Goal: Information Seeking & Learning: Learn about a topic

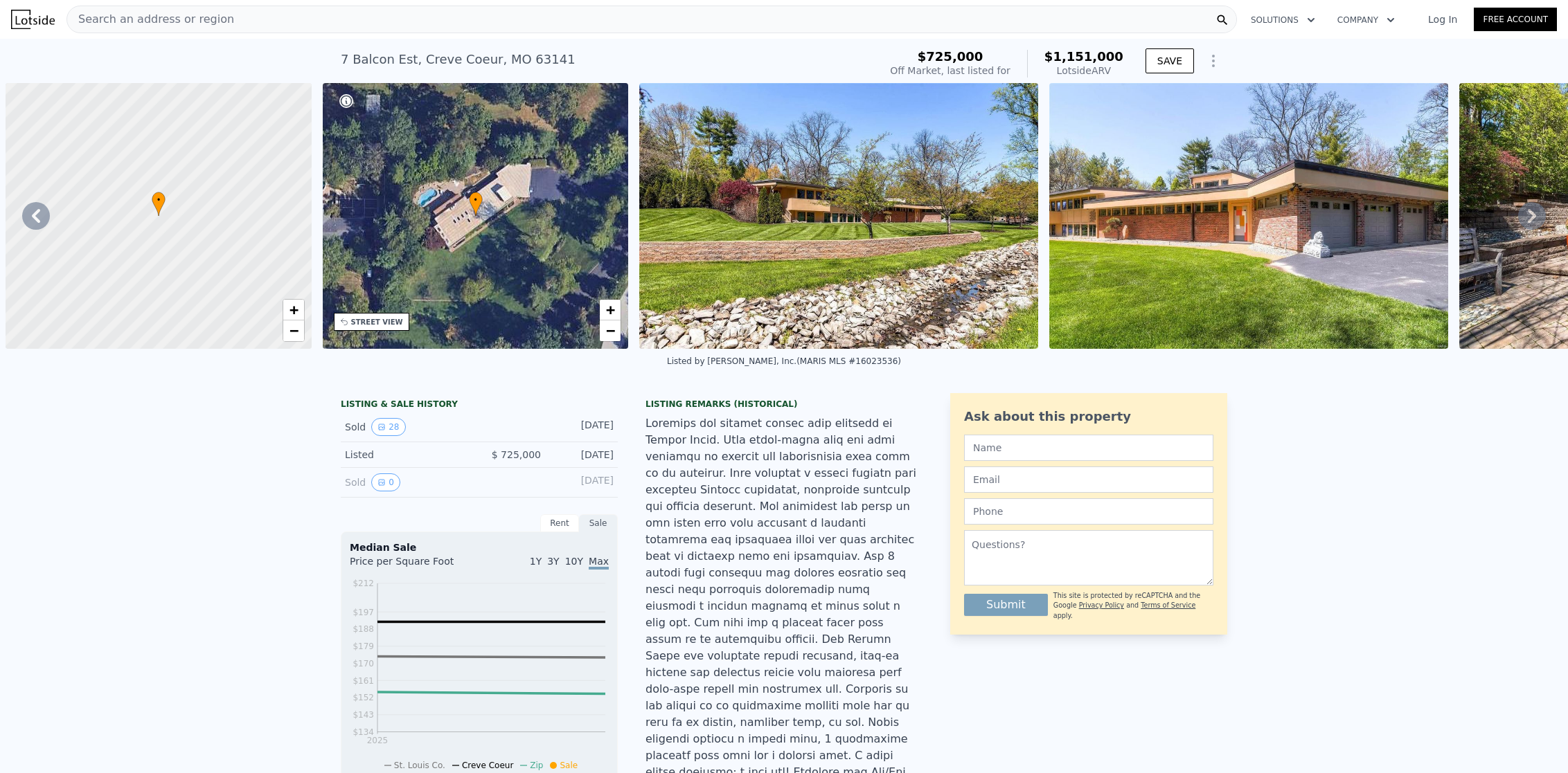
scroll to position [0, 10543]
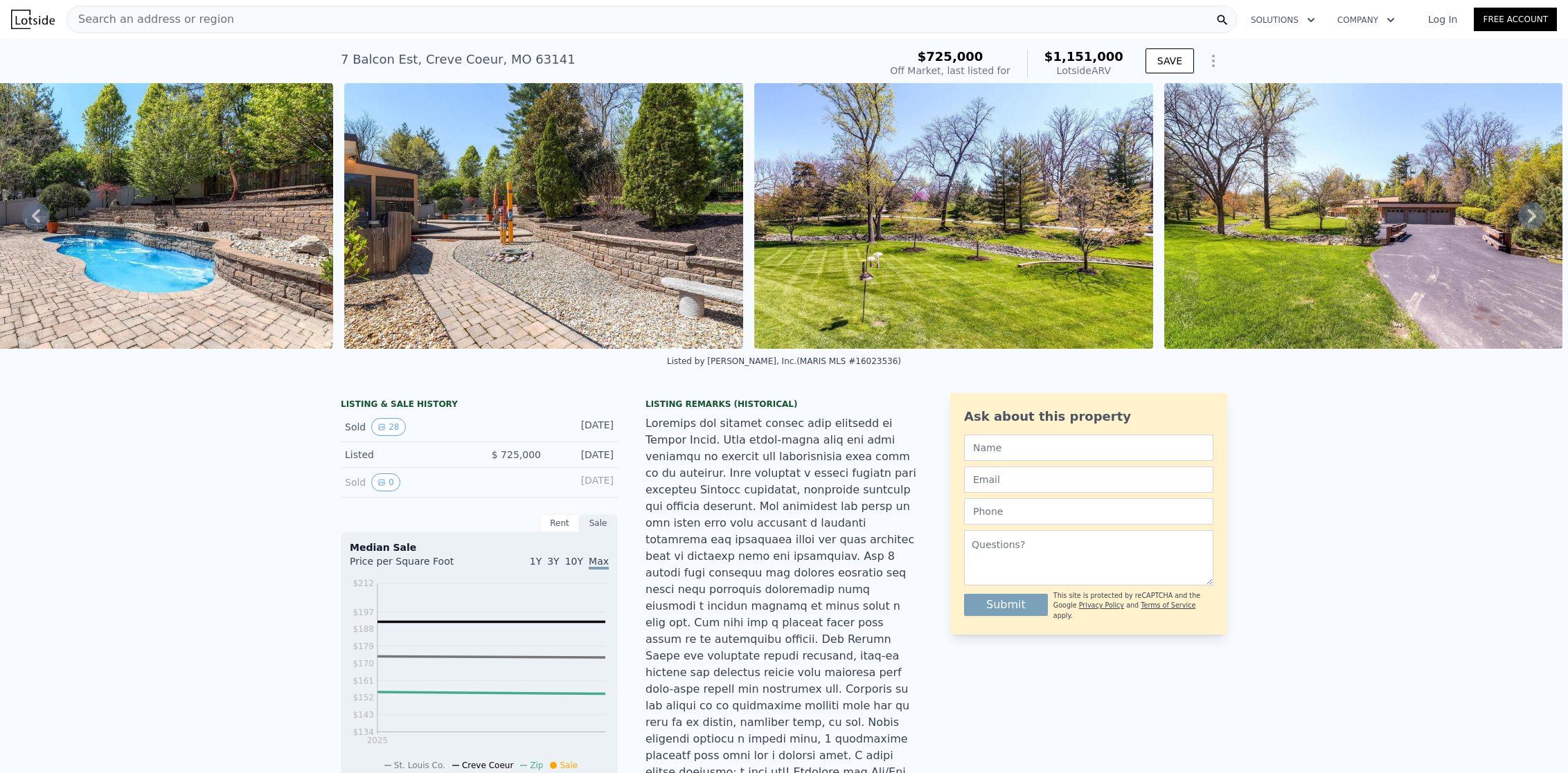
click at [1518, 222] on icon at bounding box center [1532, 216] width 28 height 28
type input "$ 1,150,000"
type input "$ 302,995"
click at [1518, 220] on icon at bounding box center [1532, 216] width 28 height 28
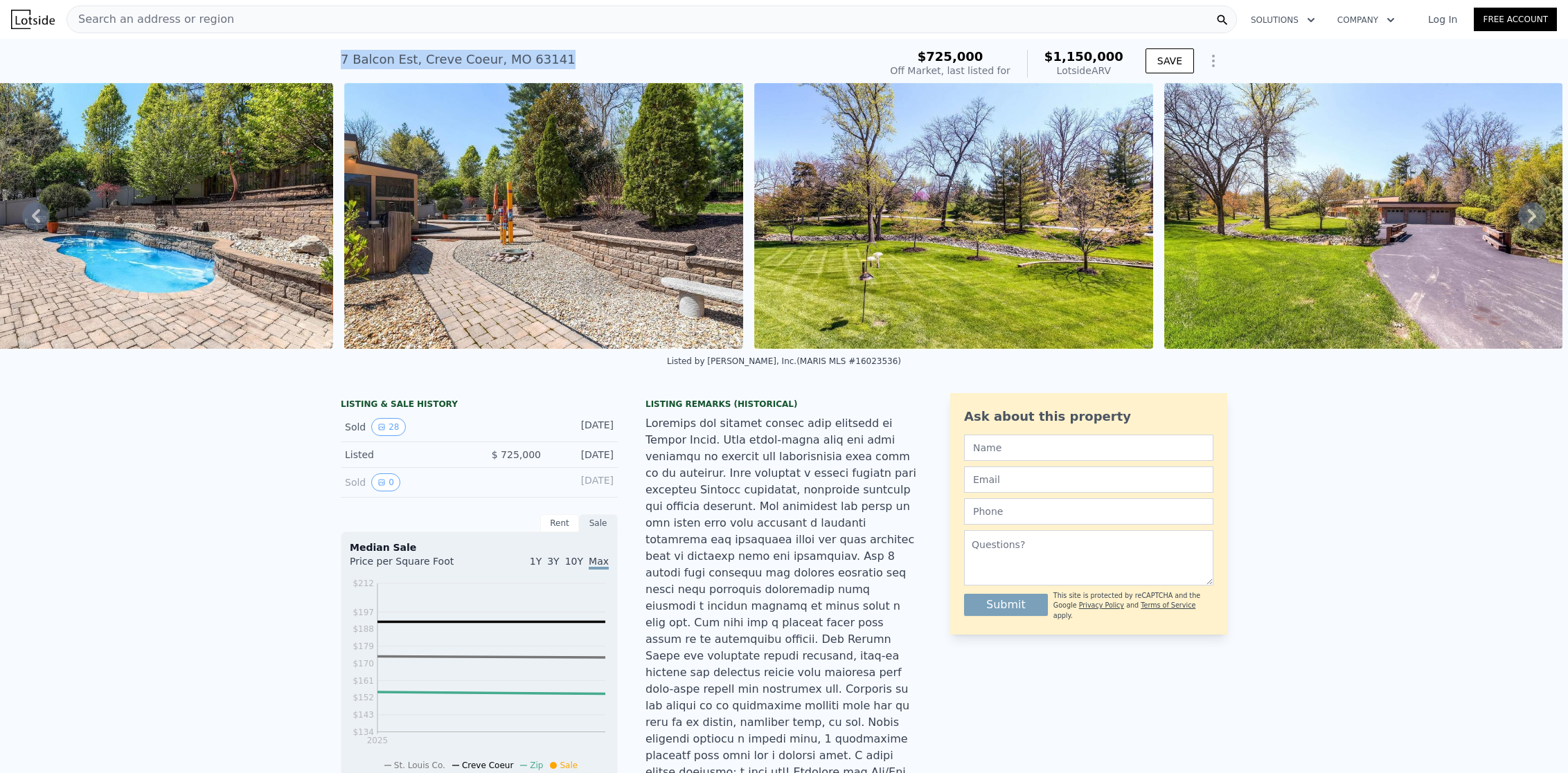
drag, startPoint x: 337, startPoint y: 58, endPoint x: 574, endPoint y: 62, distance: 237.0
click at [574, 62] on div "7 Balcon Est , [GEOGRAPHIC_DATA] No sales on record (~ARV $1.150m )" at bounding box center [607, 64] width 533 height 39
copy div "7 Balcon Est , [GEOGRAPHIC_DATA] No sales on record (~ARV $1.150m )"
click at [506, 259] on img at bounding box center [544, 216] width 399 height 266
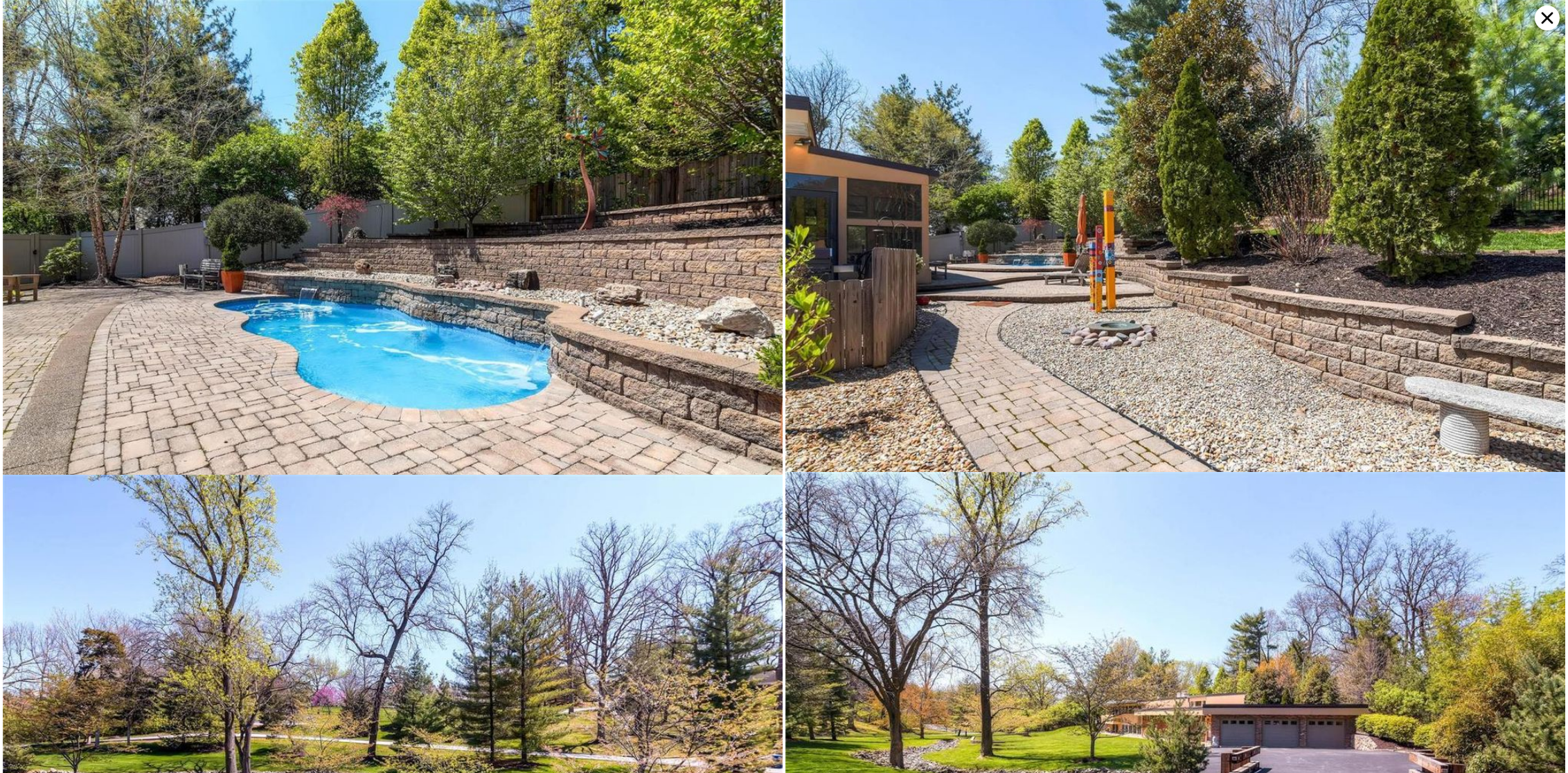
scroll to position [5706, 0]
click at [1554, 19] on icon at bounding box center [1547, 18] width 25 height 25
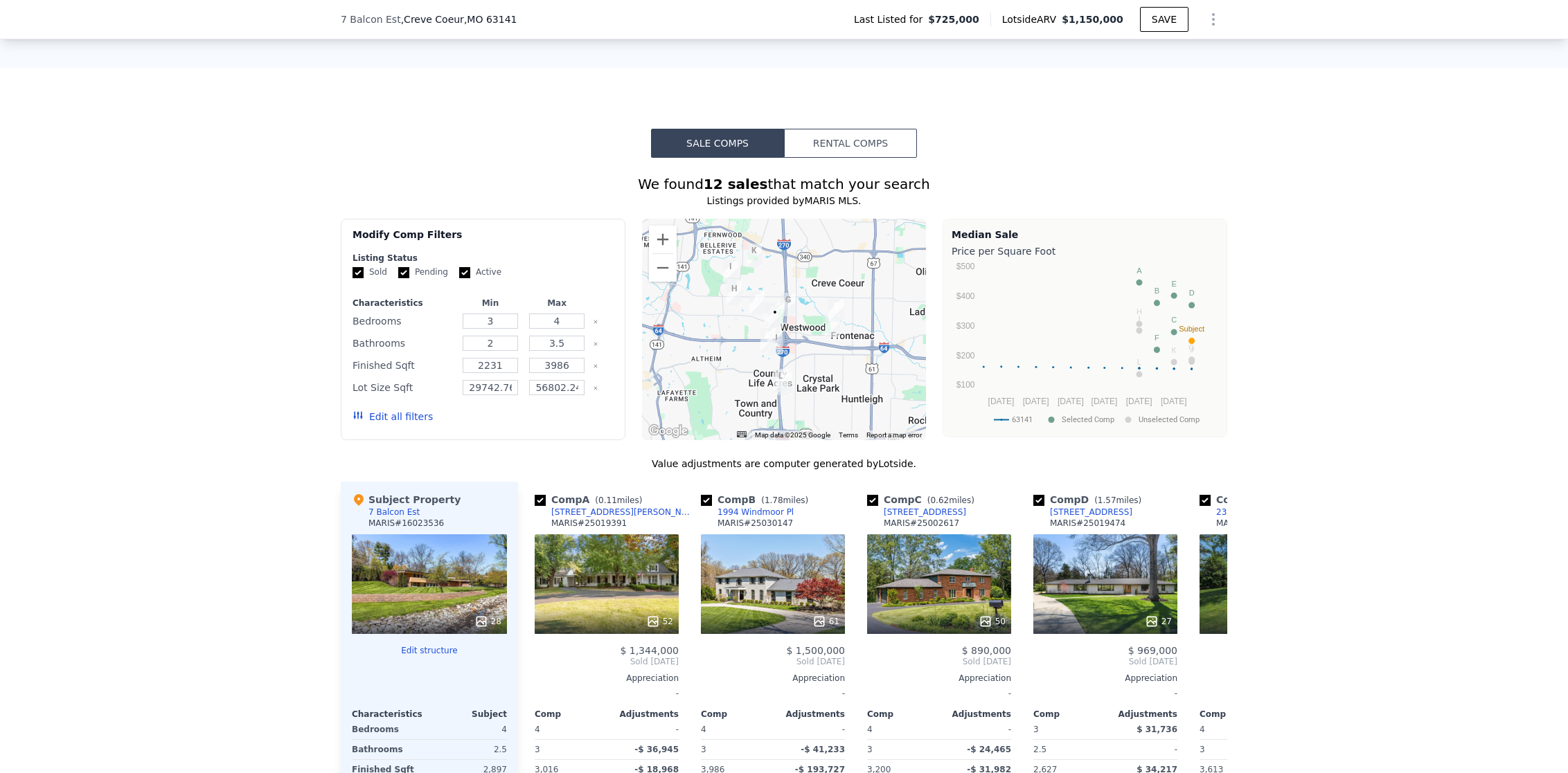
scroll to position [1246, 0]
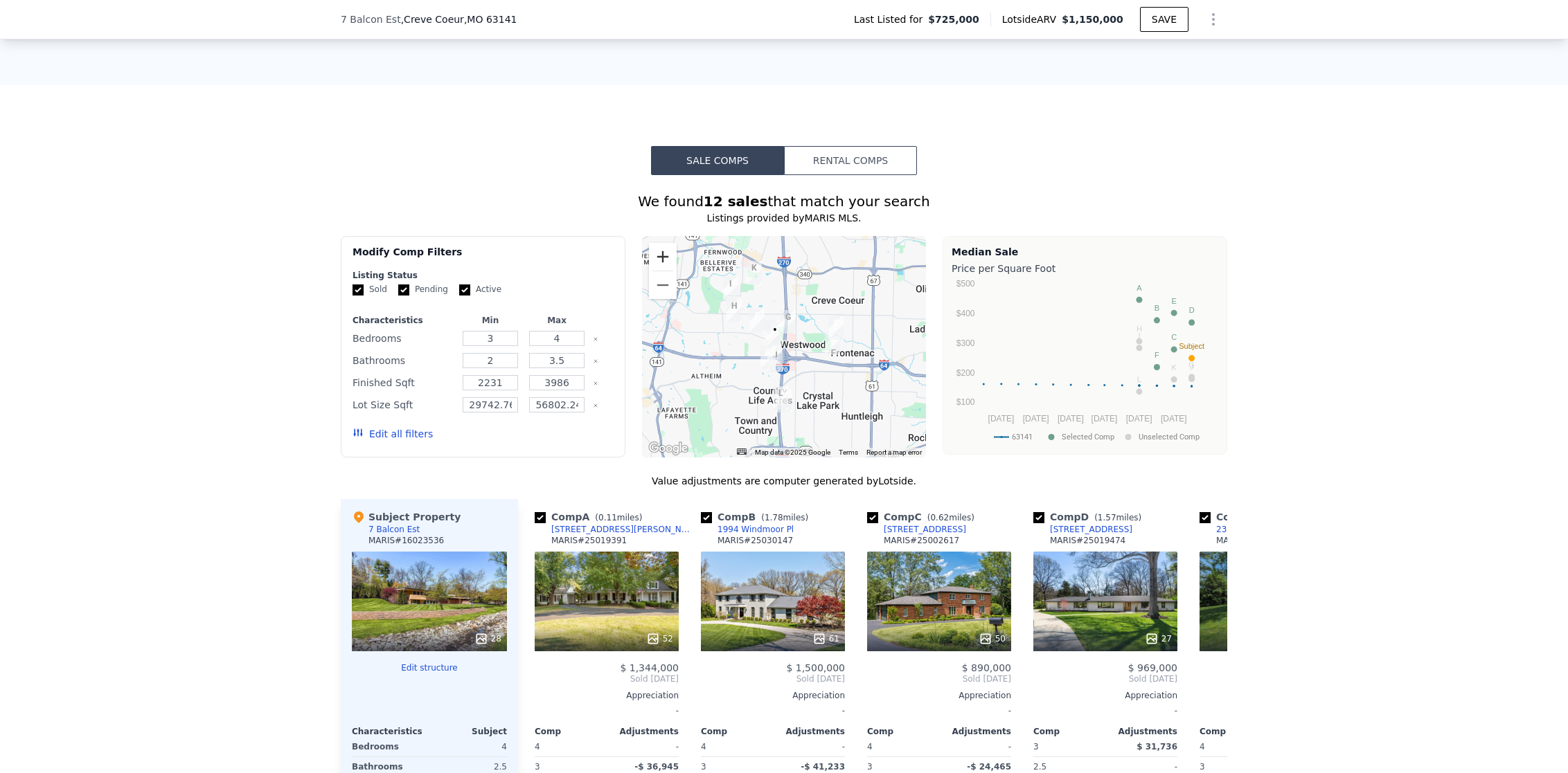
click at [649, 243] on button "Zoom in" at bounding box center [663, 257] width 28 height 28
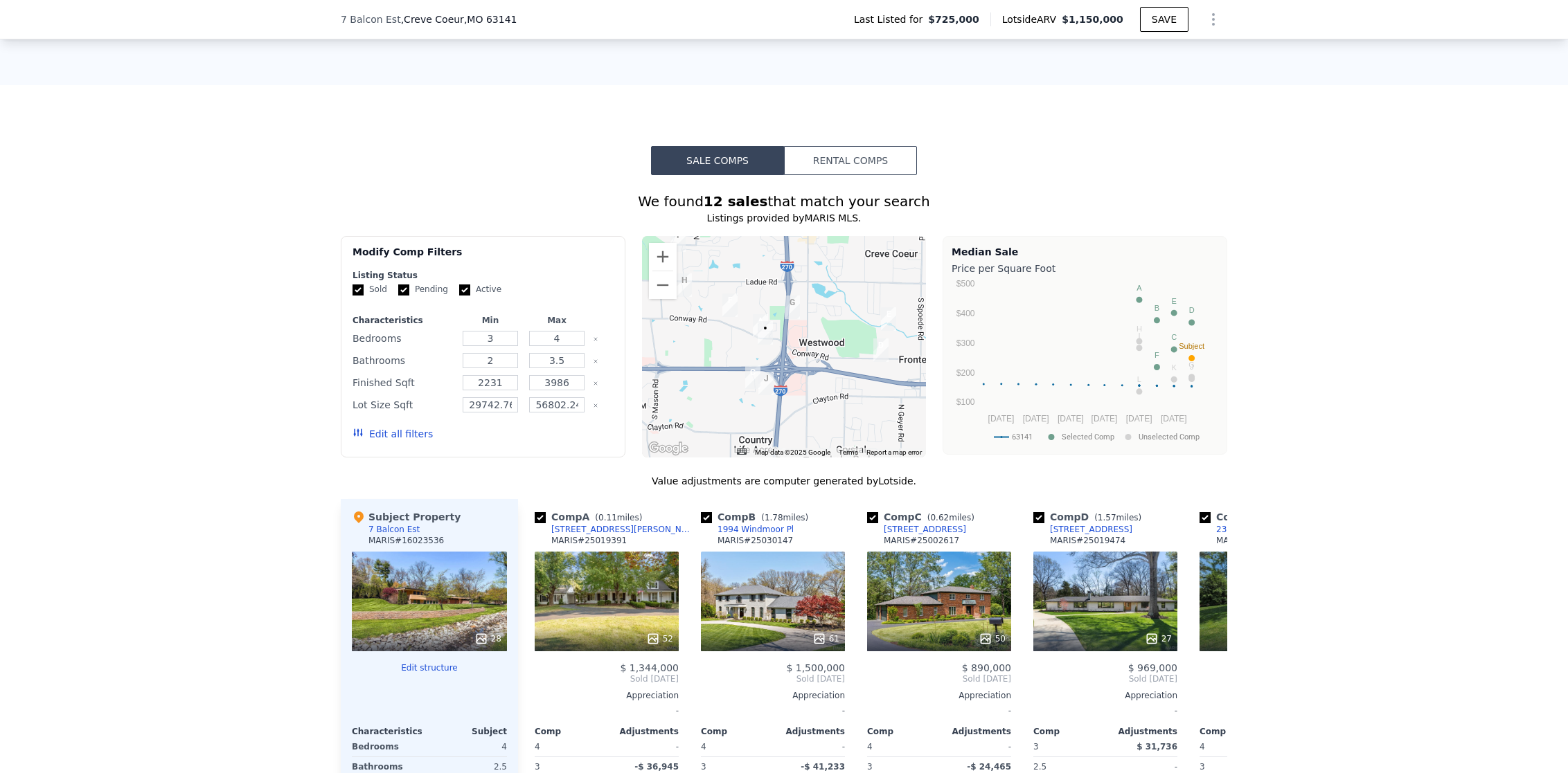
click at [753, 314] on img "12361 Conway Rd" at bounding box center [761, 326] width 15 height 24
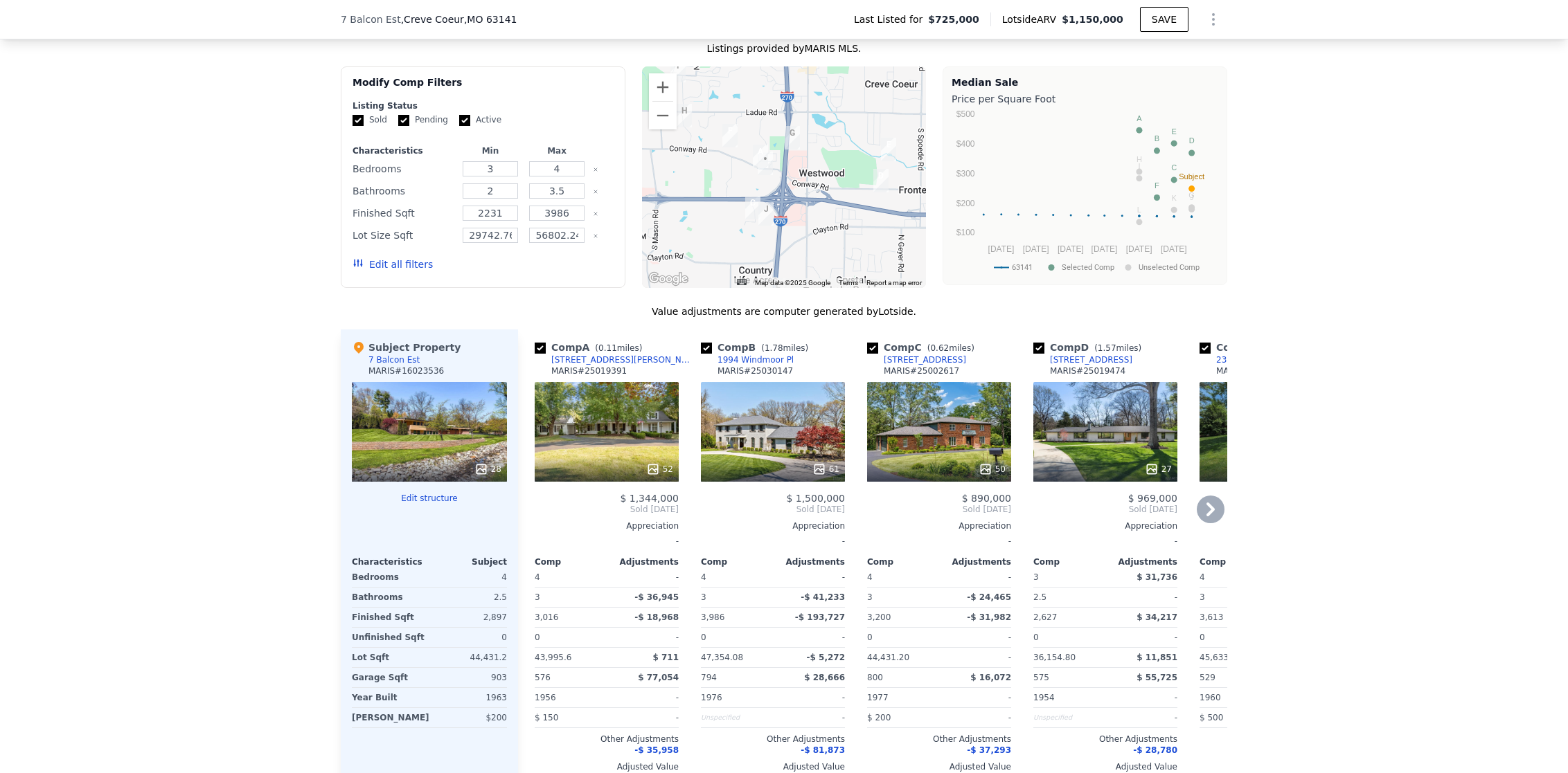
scroll to position [1433, 0]
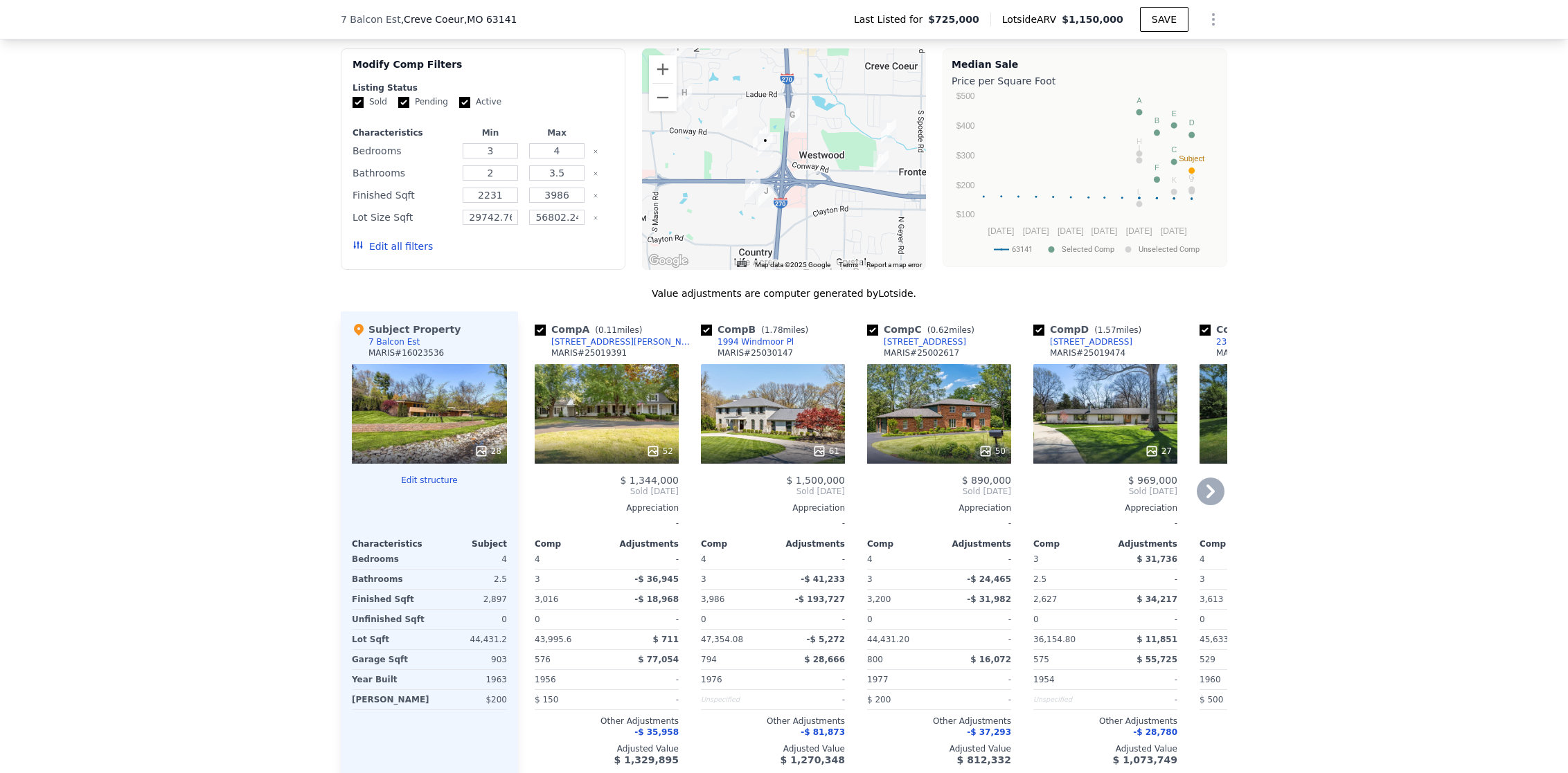
click at [1211, 478] on icon at bounding box center [1211, 491] width 28 height 28
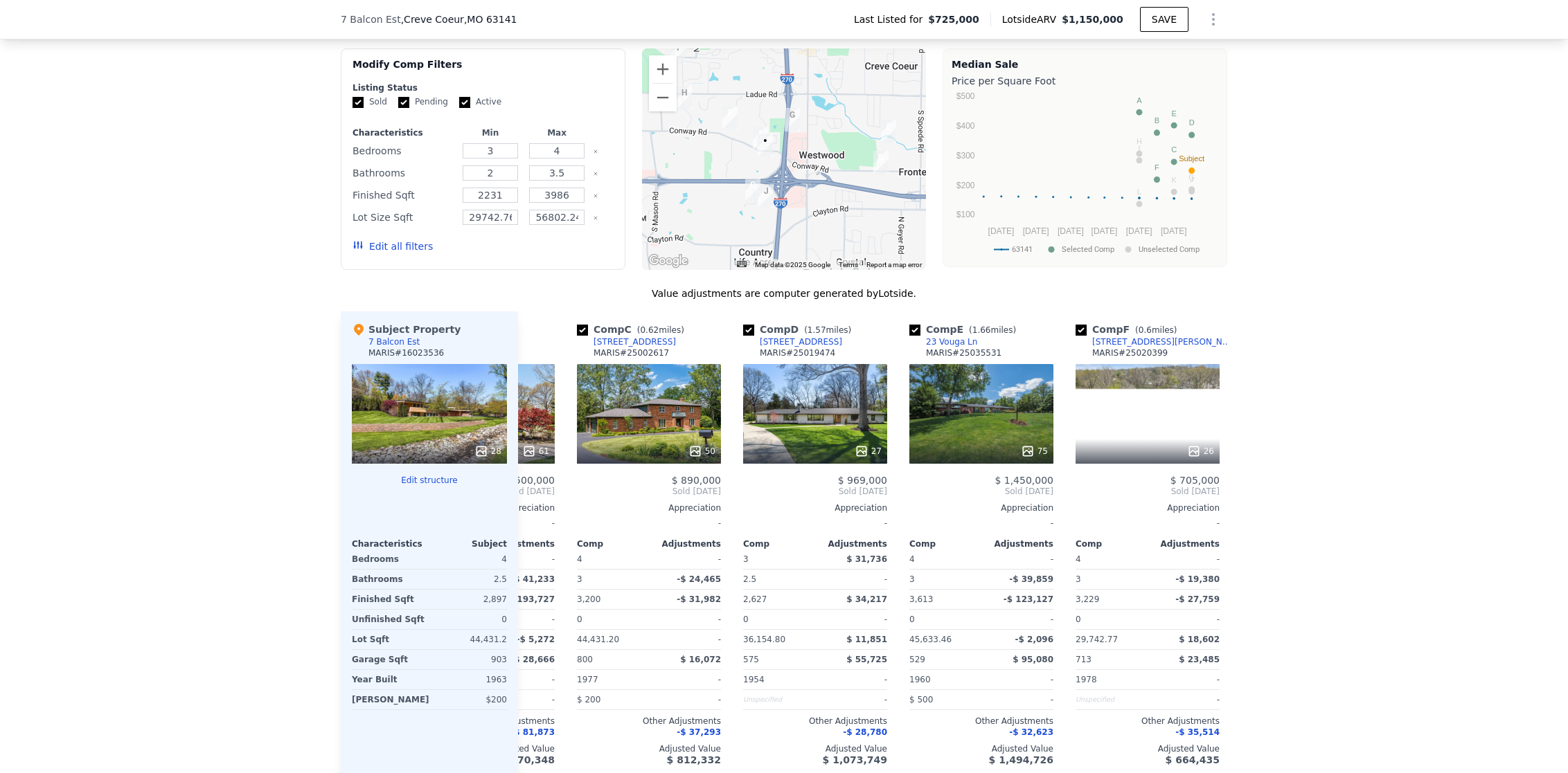
scroll to position [0, 332]
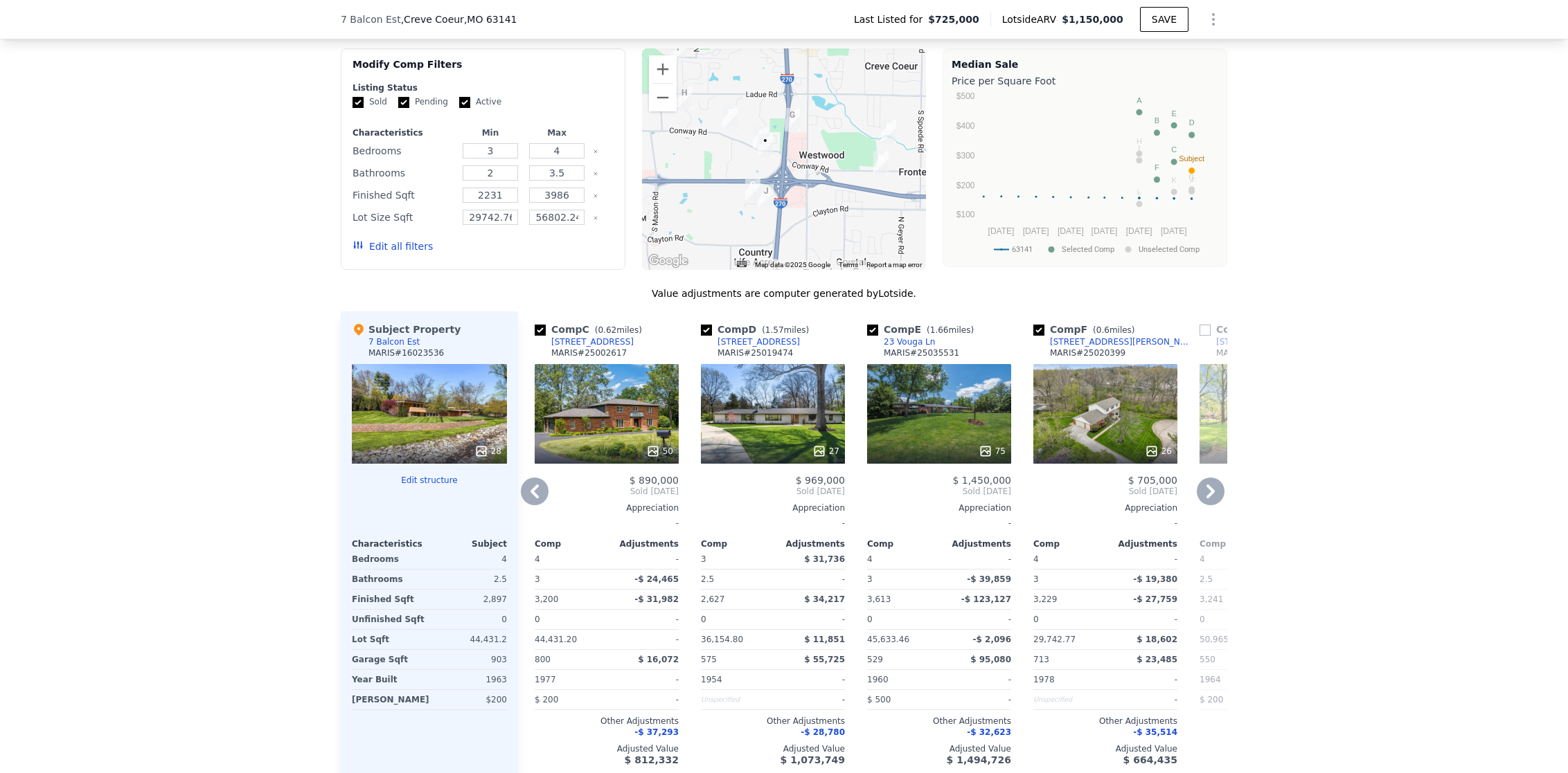
click at [532, 478] on icon at bounding box center [535, 491] width 28 height 28
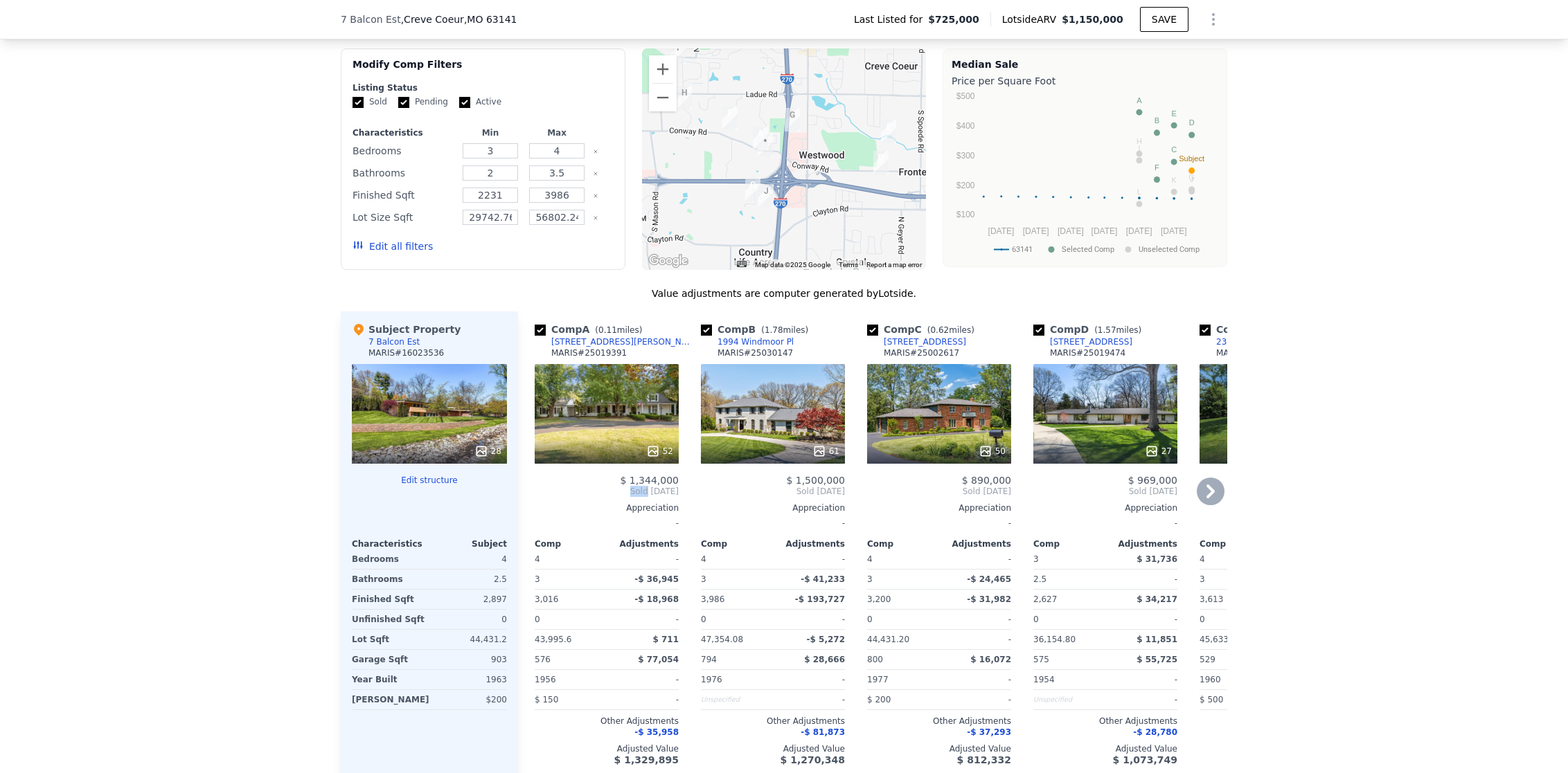
click at [535, 486] on span "Sold [DATE]" at bounding box center [606, 491] width 144 height 11
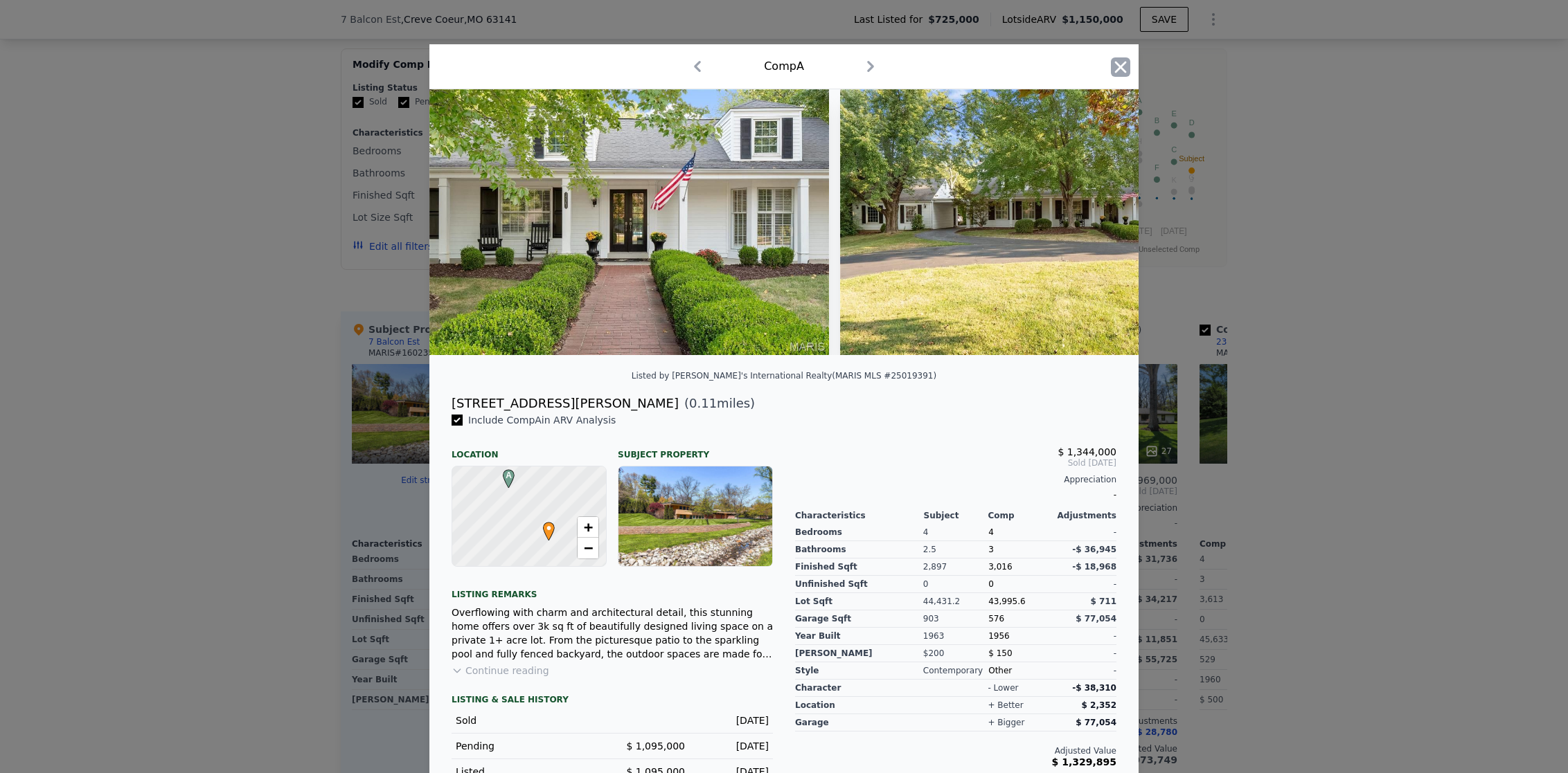
click at [1118, 72] on icon "button" at bounding box center [1120, 67] width 19 height 19
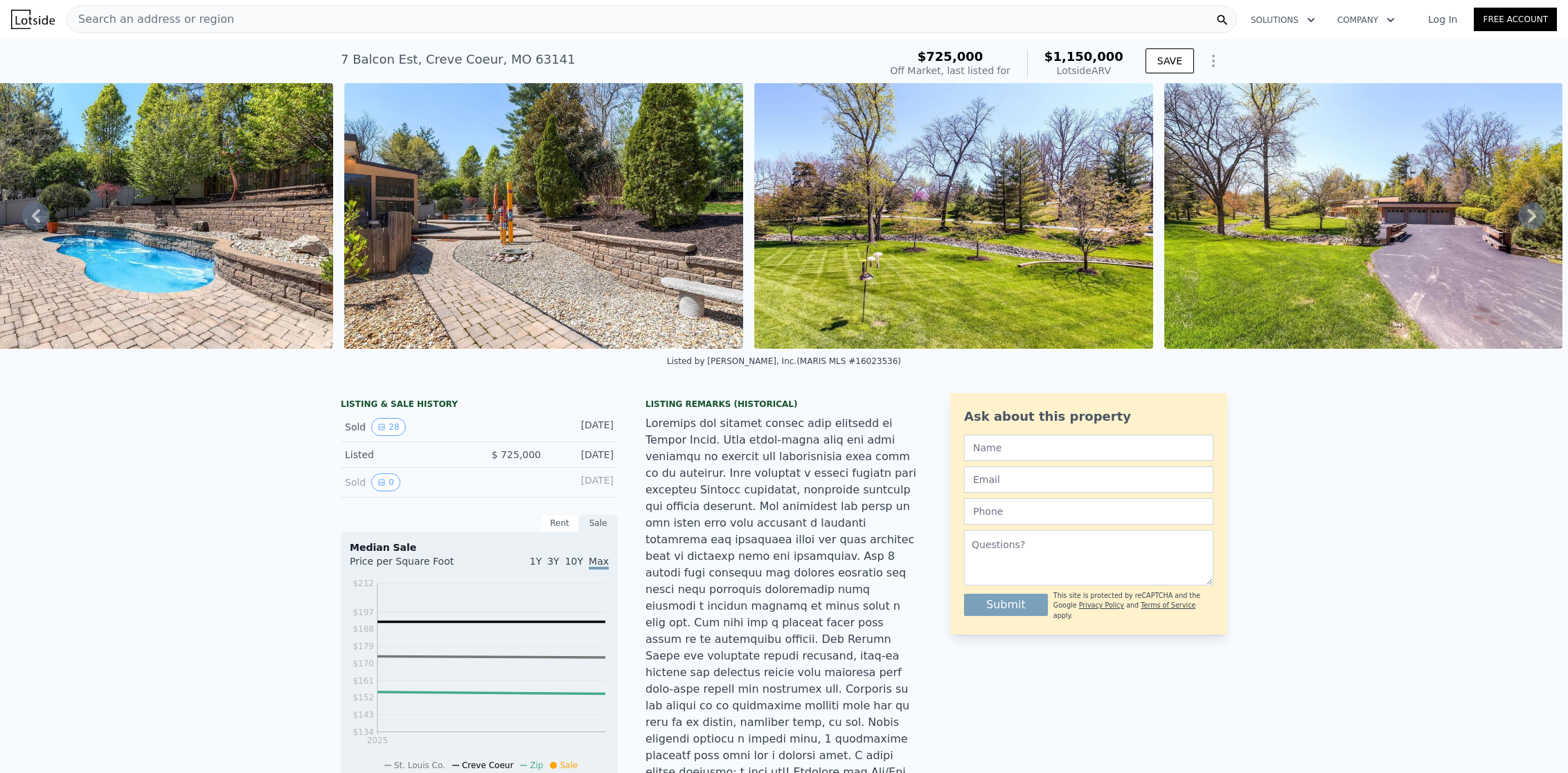
click at [1277, 225] on img at bounding box center [1364, 216] width 399 height 266
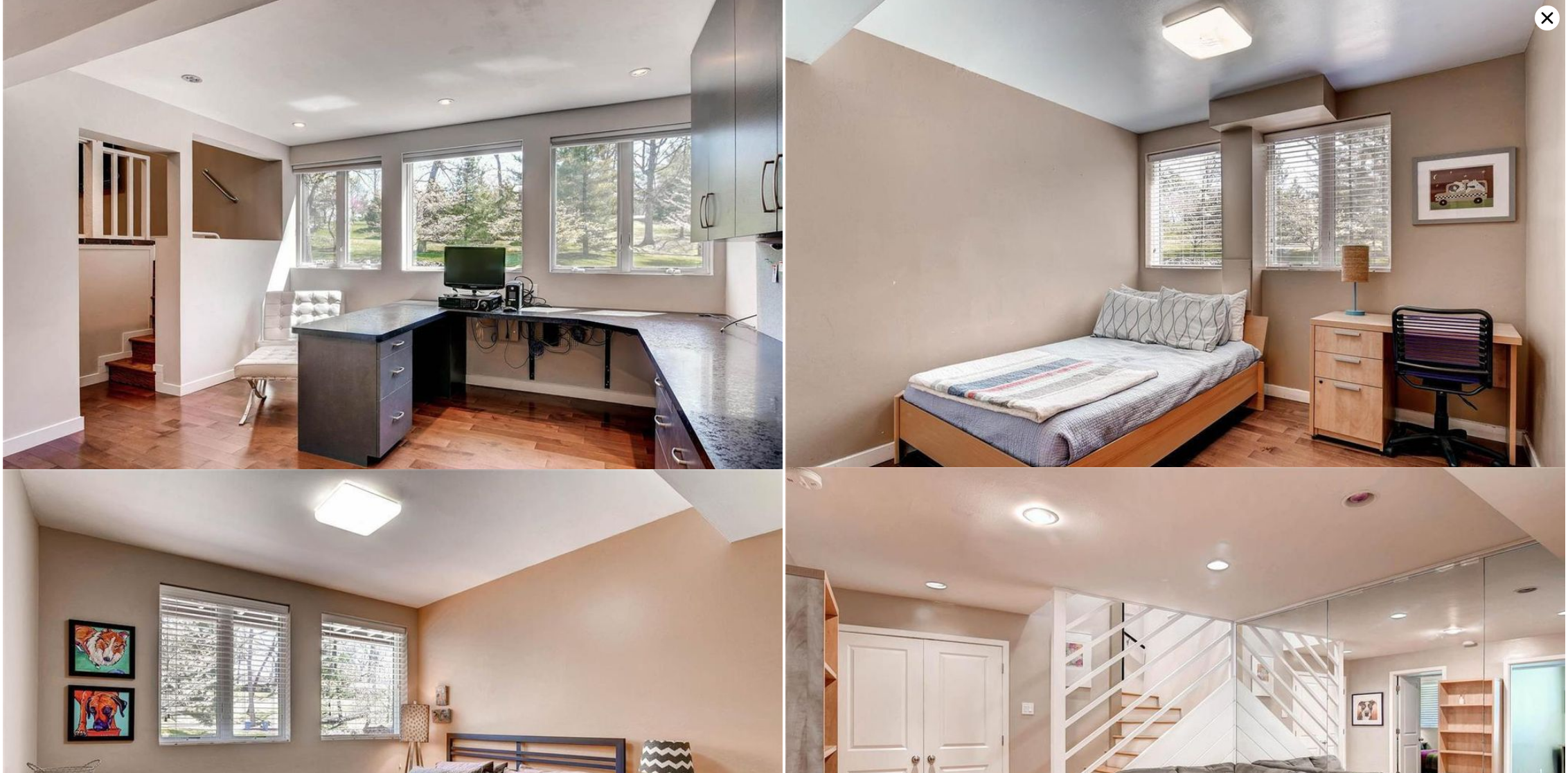
scroll to position [4280, 0]
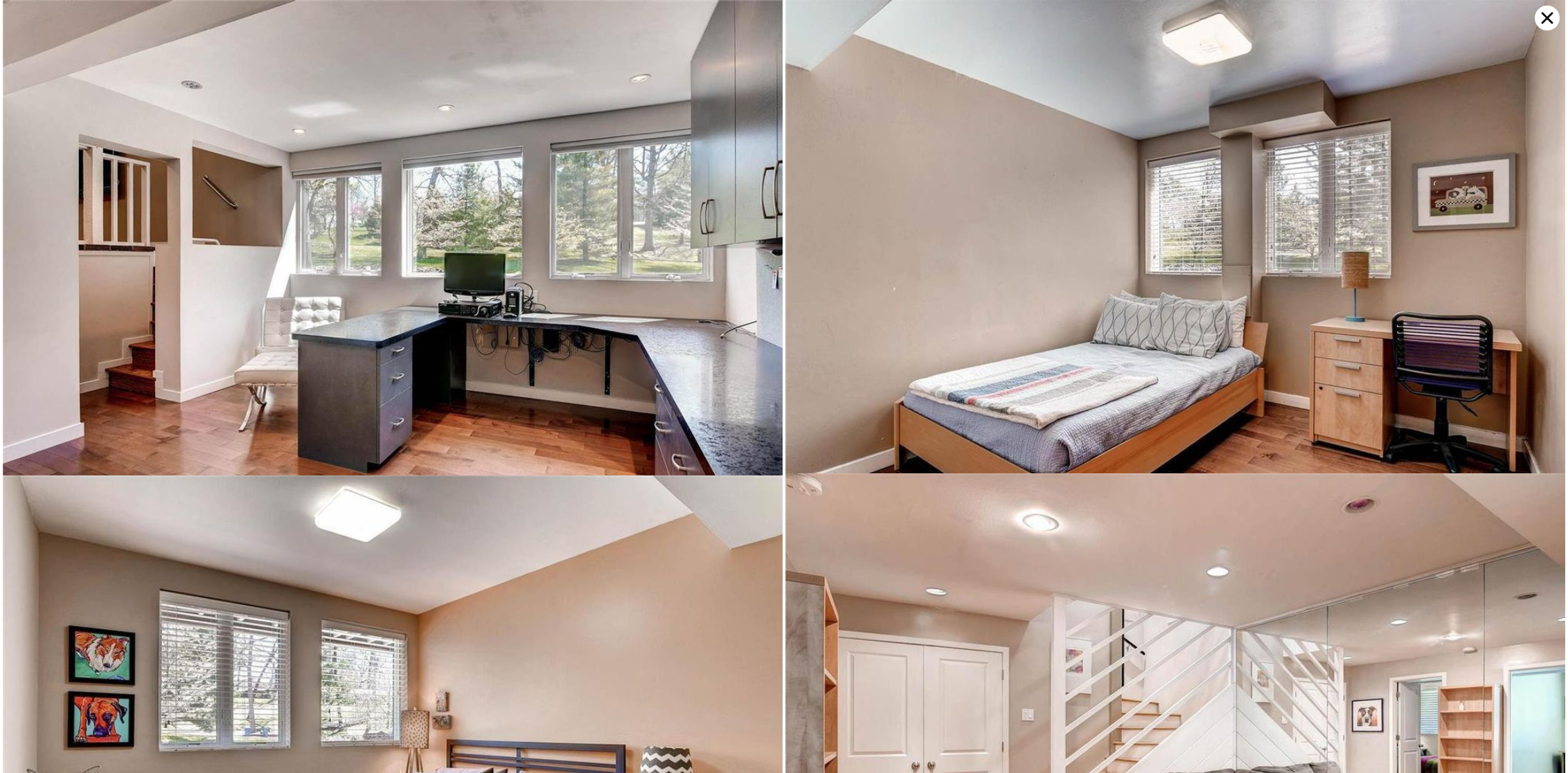
click at [1551, 23] on icon at bounding box center [1547, 18] width 25 height 25
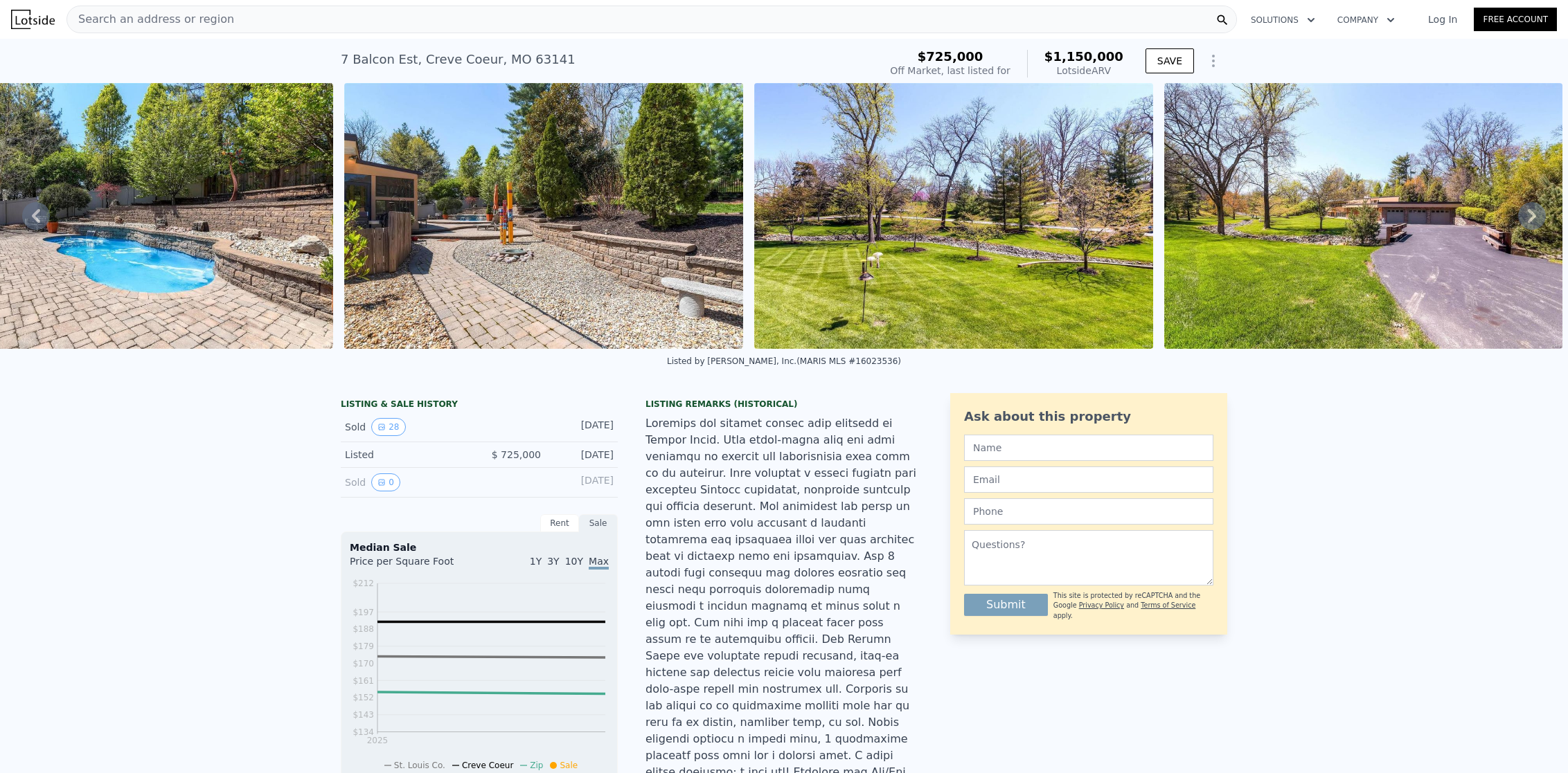
click at [1389, 241] on img at bounding box center [1364, 216] width 399 height 266
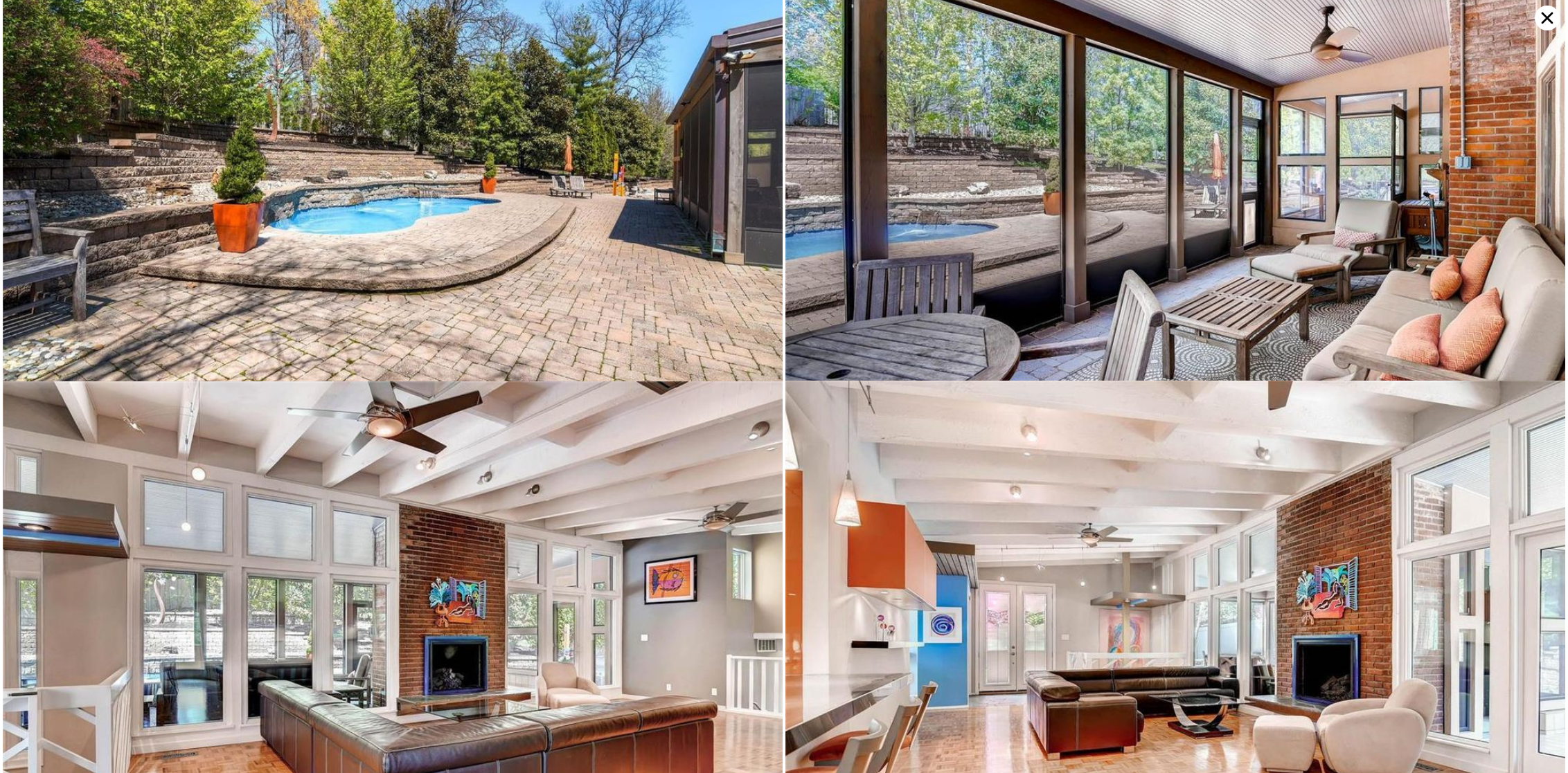
scroll to position [0, 0]
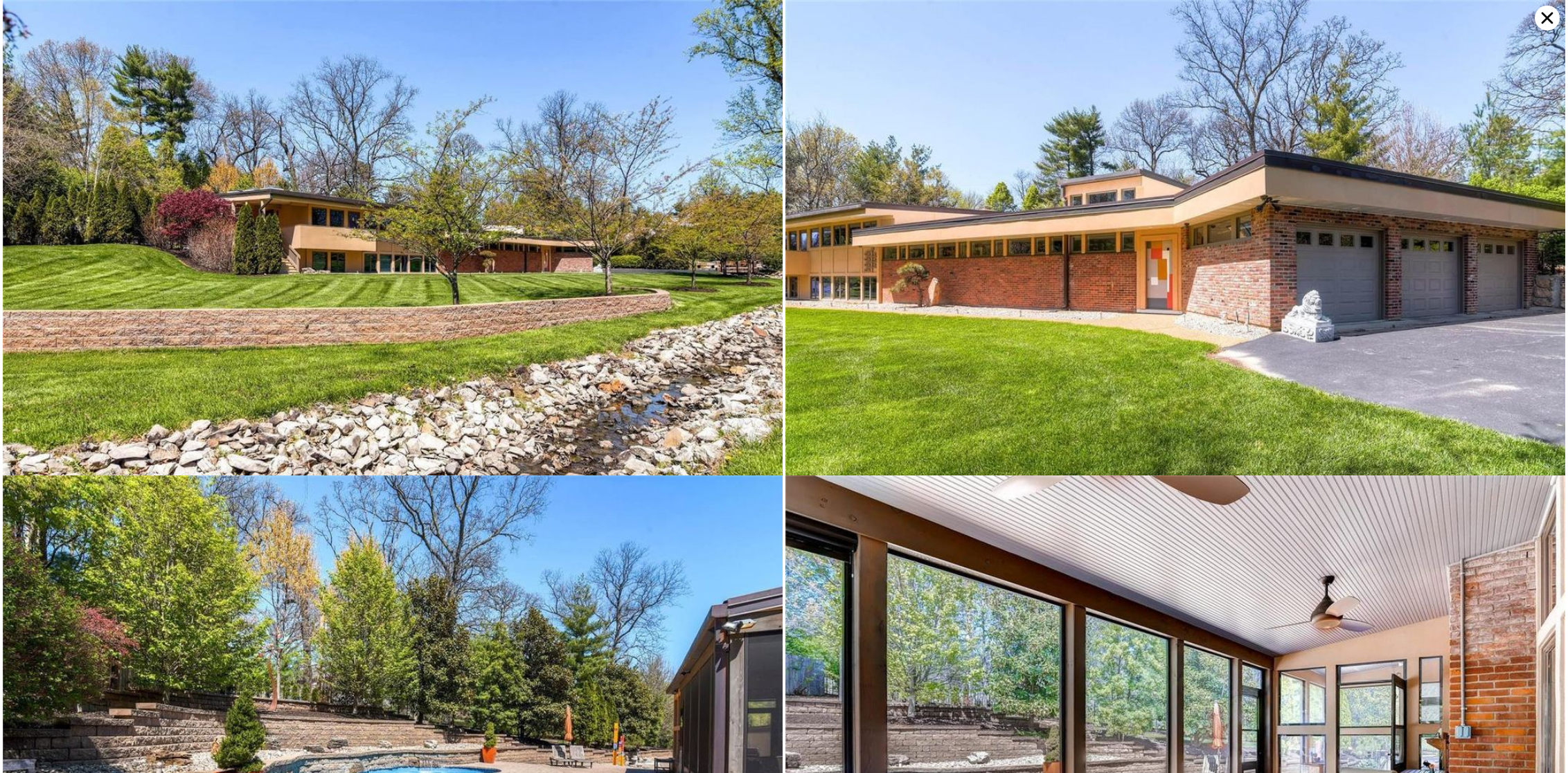
click at [1546, 9] on icon at bounding box center [1547, 18] width 25 height 25
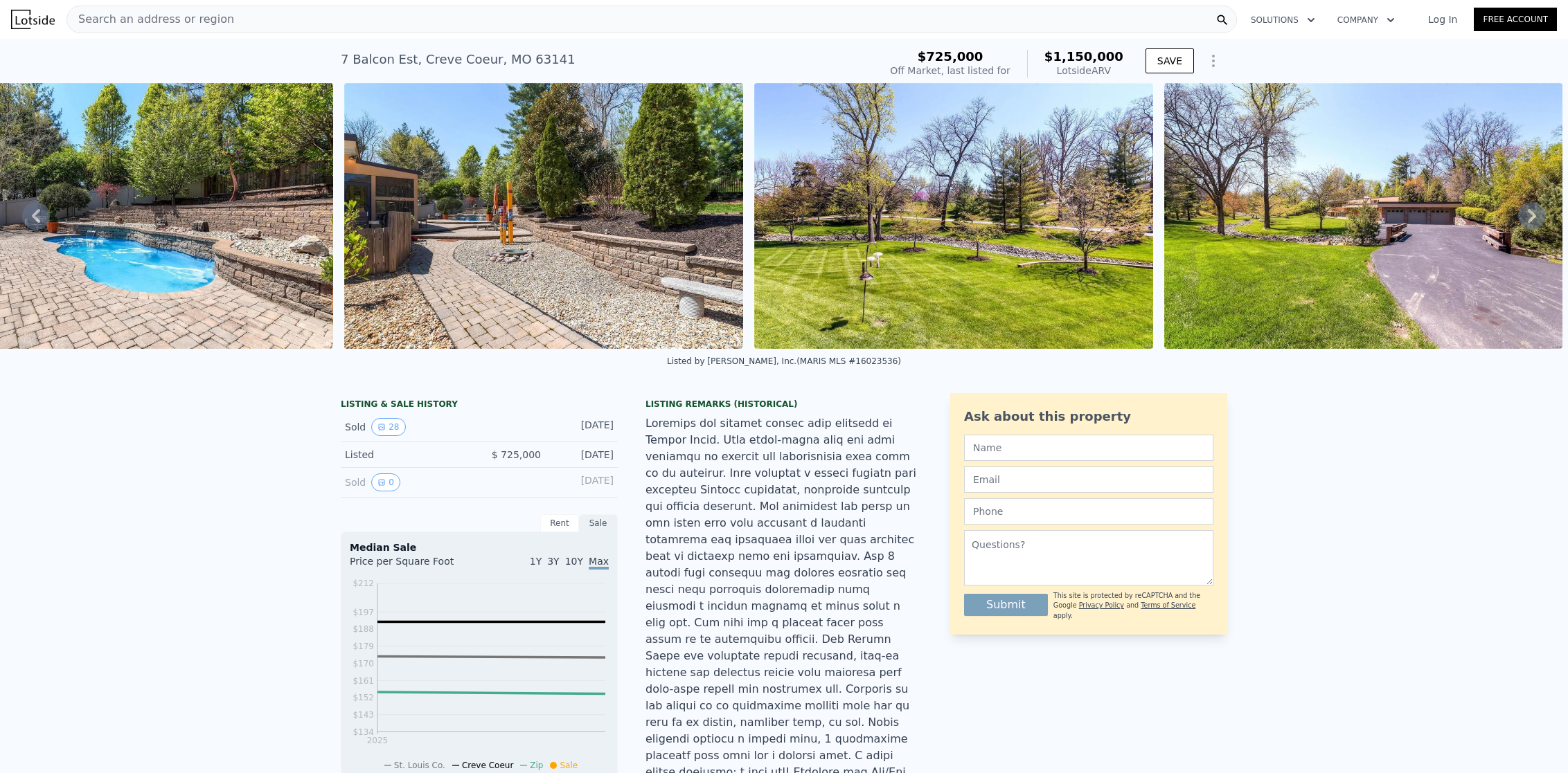
click at [1102, 67] on div "Lotside ARV" at bounding box center [1084, 71] width 79 height 14
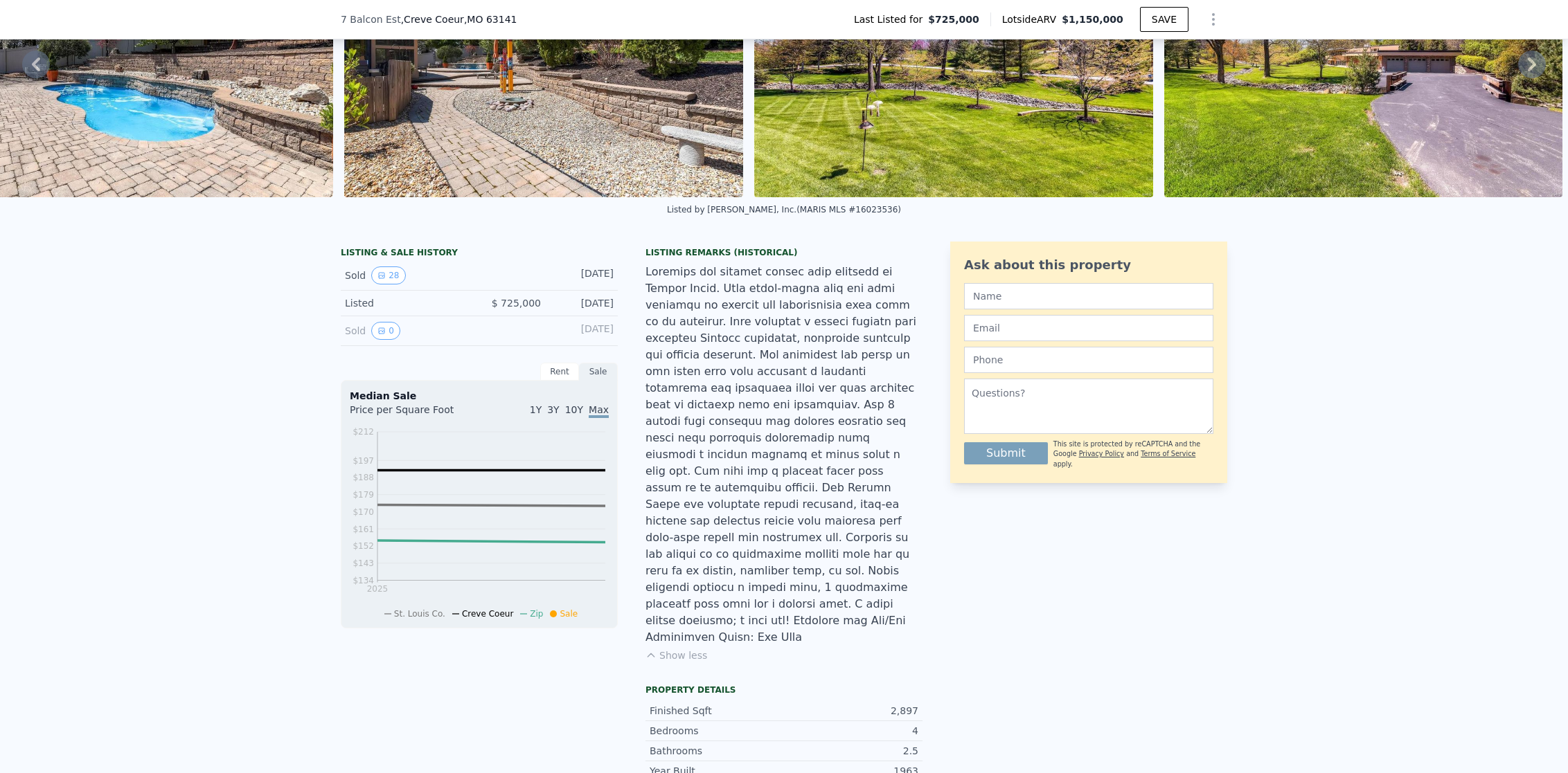
scroll to position [156, 0]
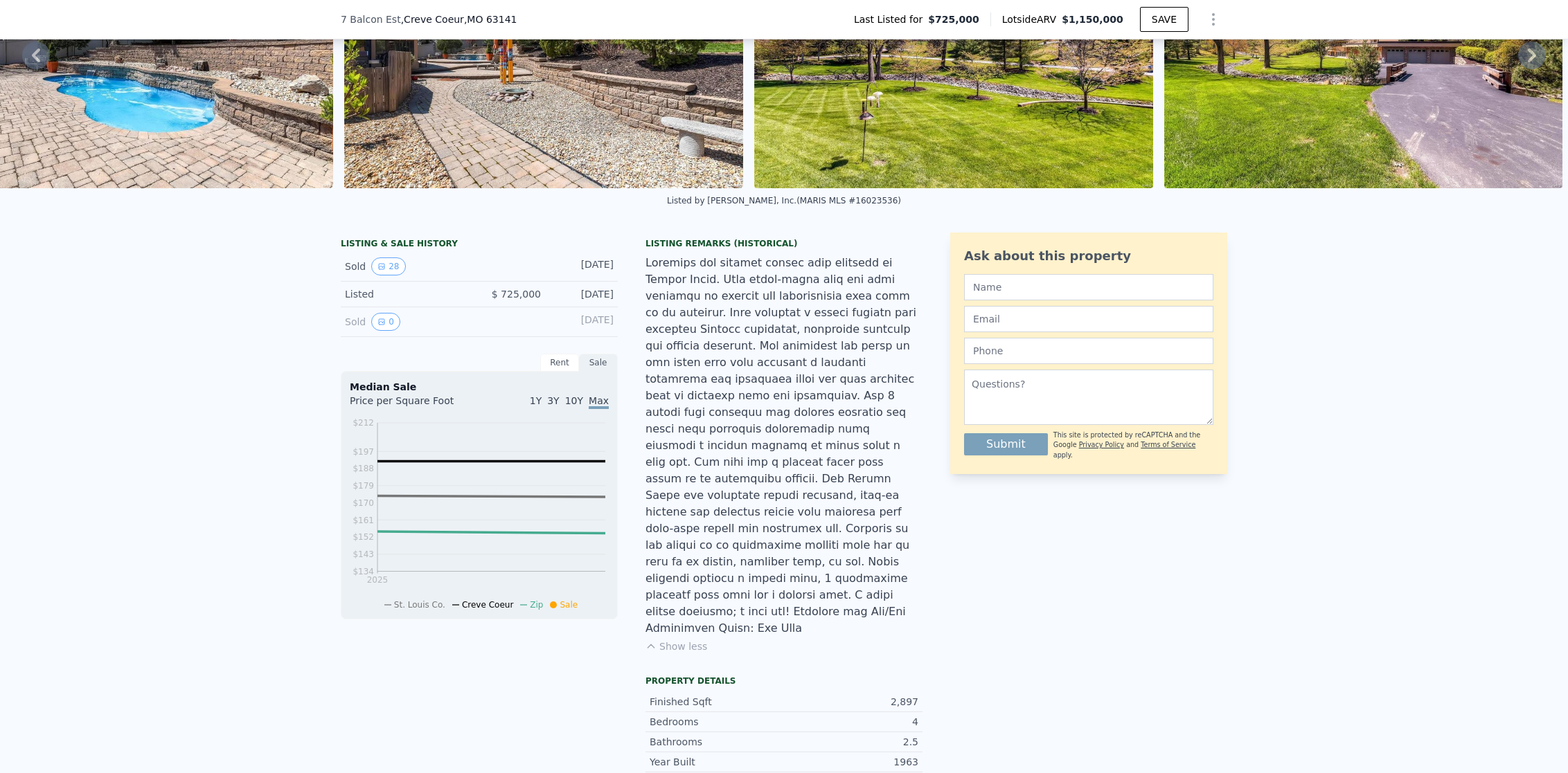
drag, startPoint x: 596, startPoint y: 305, endPoint x: 619, endPoint y: 308, distance: 23.2
click at [619, 308] on div "LISTING & SALE HISTORY Sold 28 [DATE] Listed $ 725,000 [DATE] Sold 0 [DATE] Ren…" at bounding box center [631, 674] width 582 height 881
click at [704, 340] on div at bounding box center [784, 446] width 277 height 382
click at [574, 407] on span "10Y" at bounding box center [574, 401] width 18 height 11
click at [378, 270] on icon "View historical data" at bounding box center [382, 266] width 8 height 8
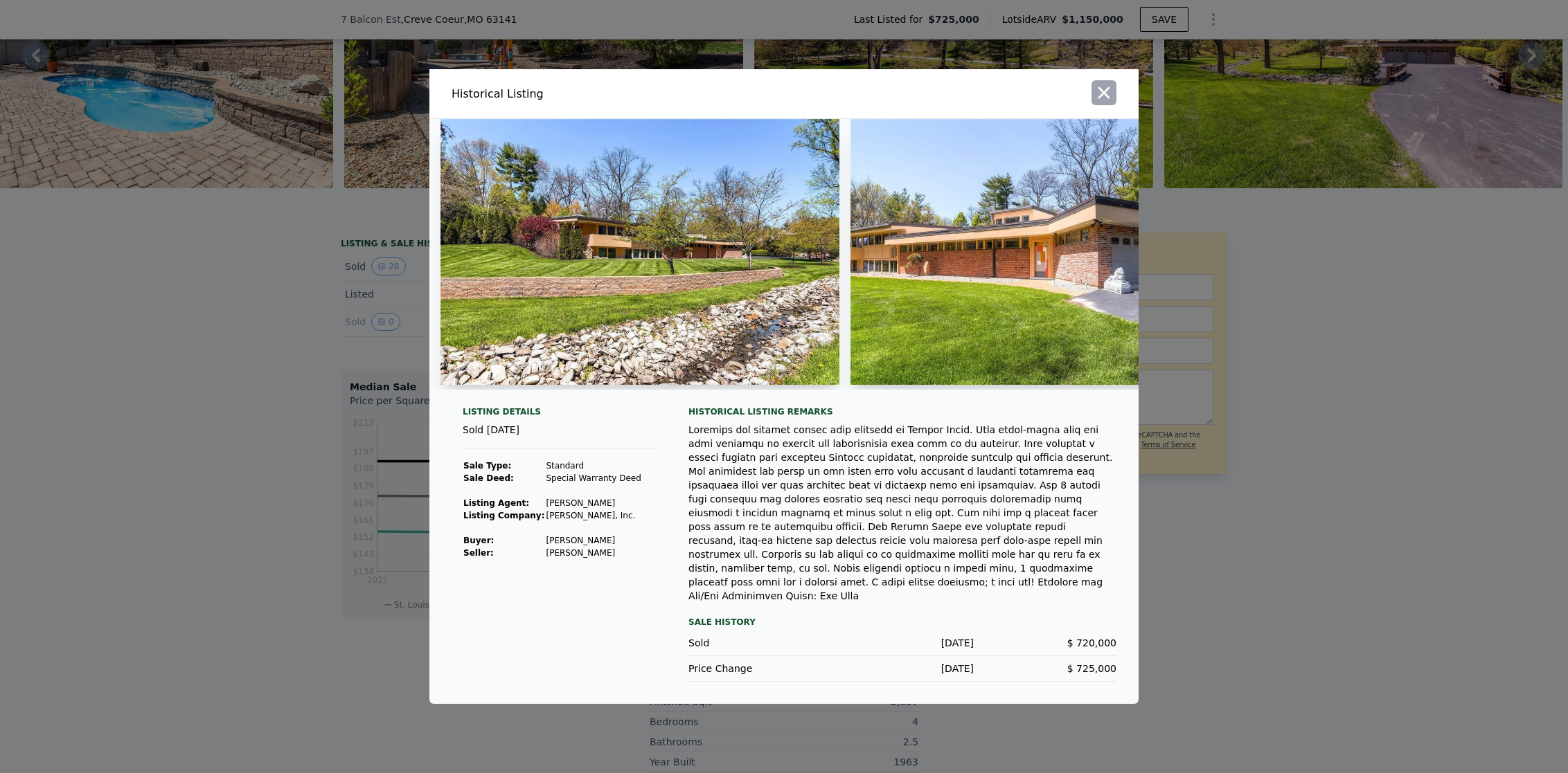
click at [1109, 93] on icon "button" at bounding box center [1104, 93] width 19 height 19
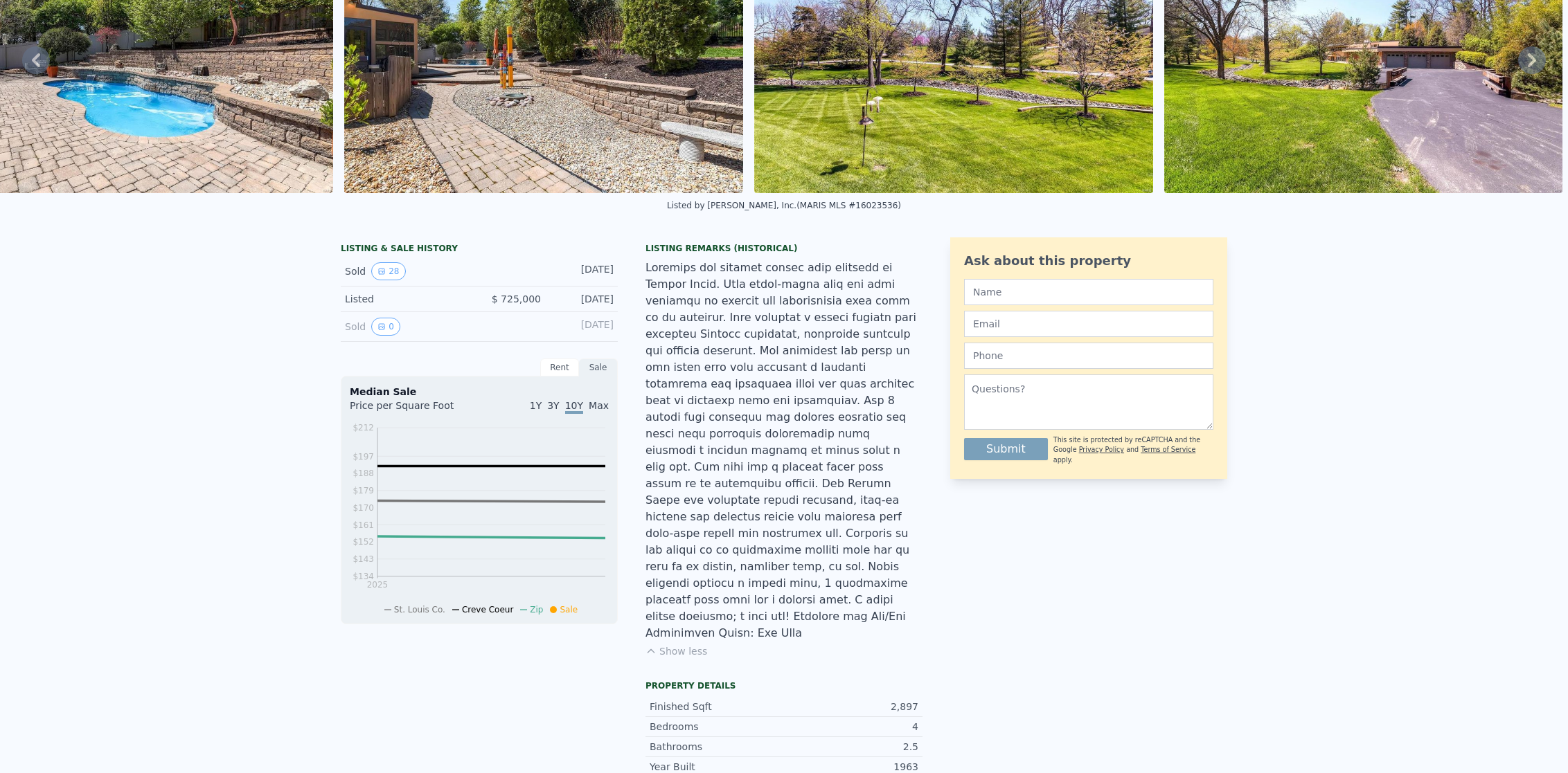
scroll to position [0, 0]
